Goal: Navigation & Orientation: Understand site structure

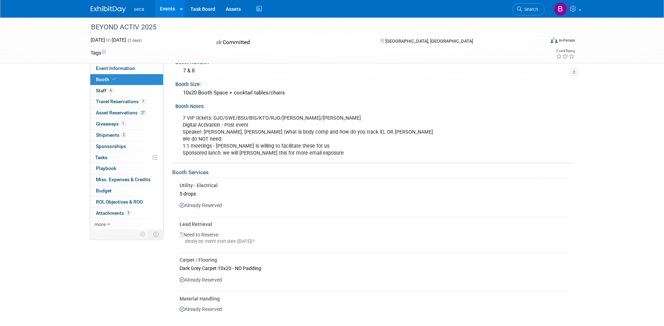
scroll to position [70, 0]
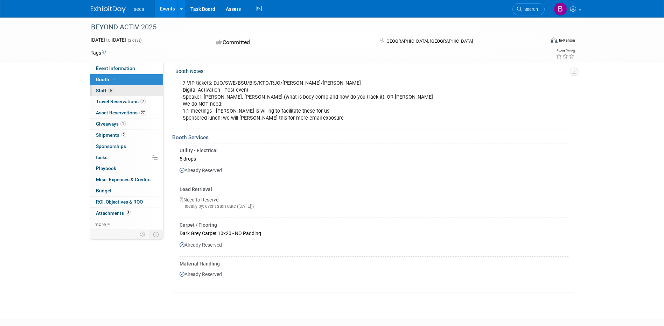
click at [103, 90] on span "Staff 6" at bounding box center [105, 91] width 18 height 6
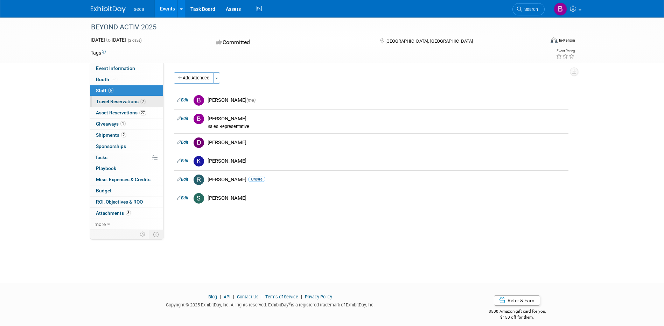
click at [109, 100] on span "Travel Reservations 7" at bounding box center [121, 102] width 50 height 6
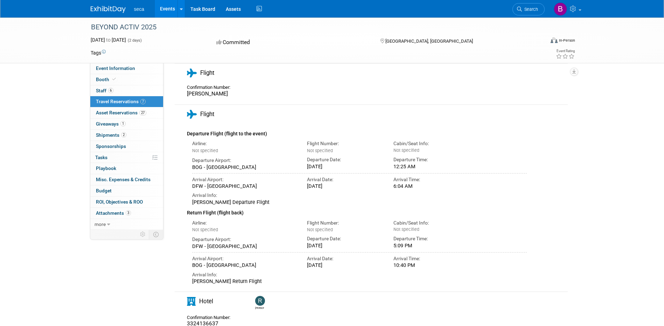
scroll to position [210, 0]
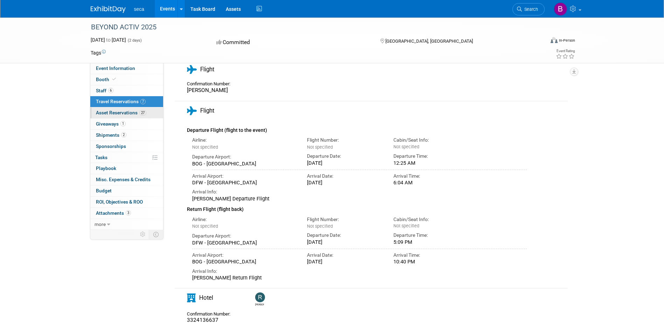
click at [120, 114] on span "Asset Reservations 27" at bounding box center [121, 113] width 50 height 6
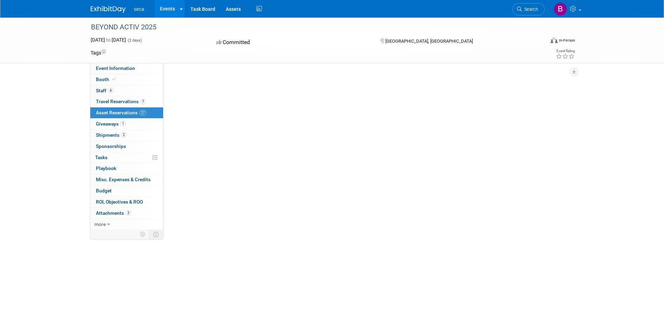
scroll to position [0, 0]
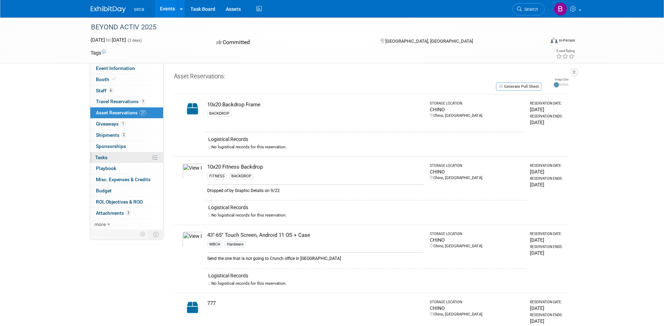
click at [102, 156] on span "Tasks 0%" at bounding box center [101, 158] width 12 height 6
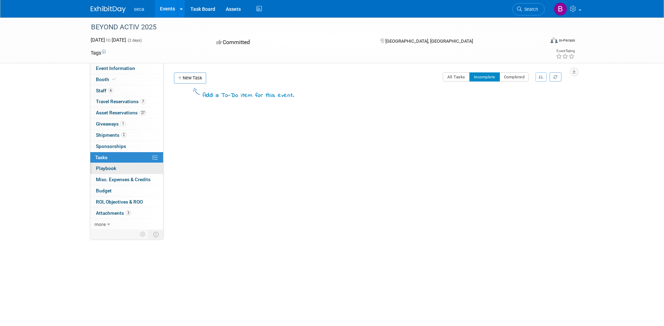
click at [118, 167] on link "0 Playbook 0" at bounding box center [126, 168] width 73 height 11
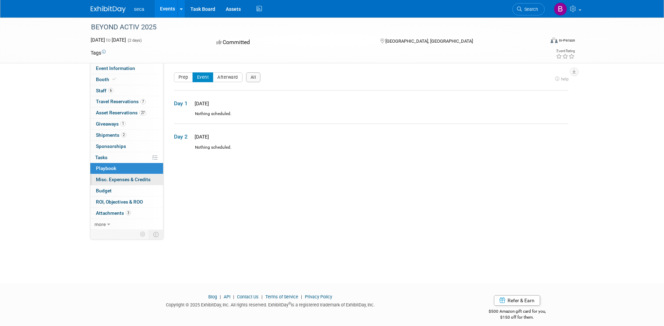
click at [114, 181] on span "Misc. Expenses & Credits 0" at bounding box center [123, 180] width 55 height 6
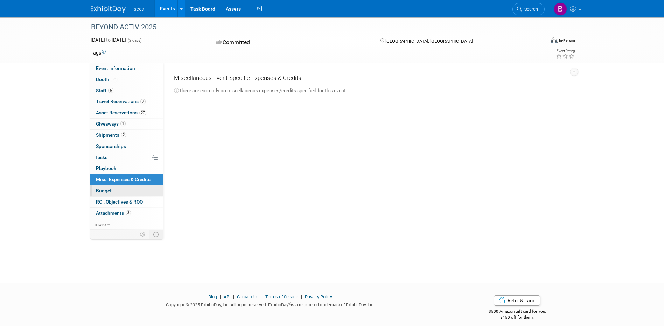
click at [111, 188] on link "Budget" at bounding box center [126, 191] width 73 height 11
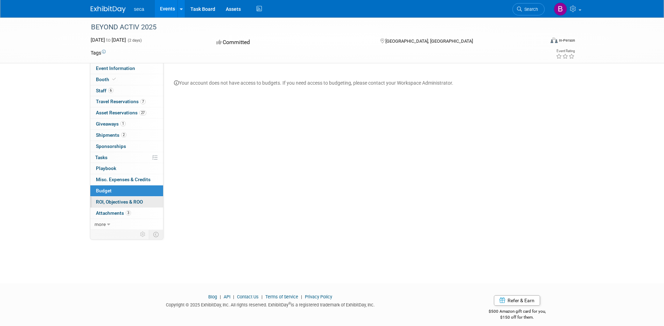
click at [116, 201] on span "ROI, Objectives & ROO 0" at bounding box center [119, 202] width 47 height 6
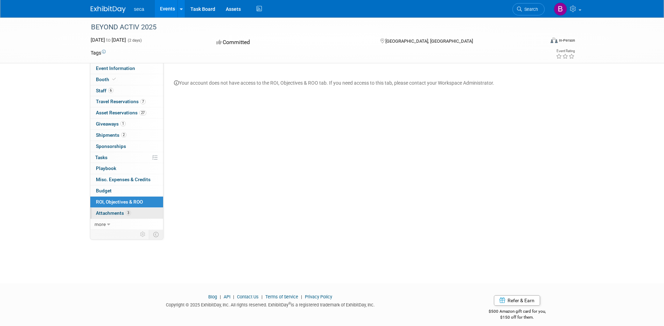
click at [113, 211] on span "Attachments 3" at bounding box center [113, 213] width 35 height 6
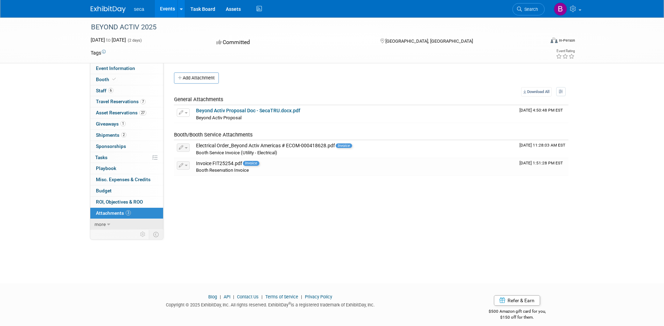
click at [97, 224] on span "more" at bounding box center [100, 225] width 11 height 6
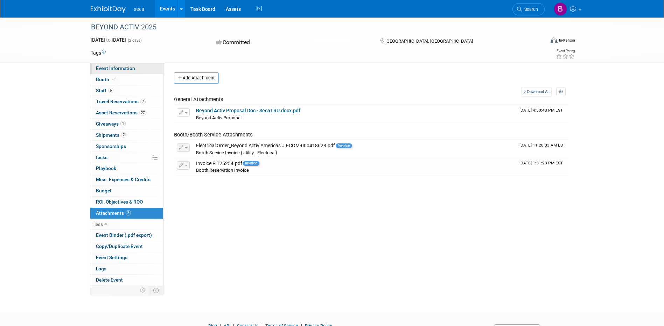
click at [121, 68] on span "Event Information" at bounding box center [115, 68] width 39 height 6
